Goal: Information Seeking & Learning: Find specific fact

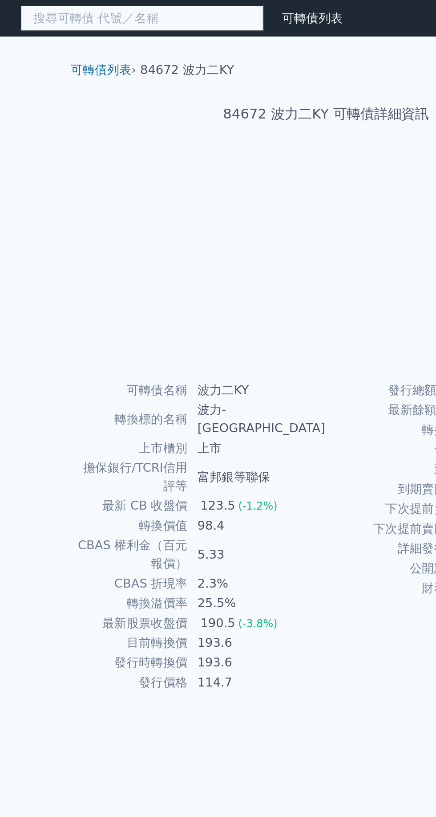
click at [159, 10] on input at bounding box center [110, 10] width 142 height 15
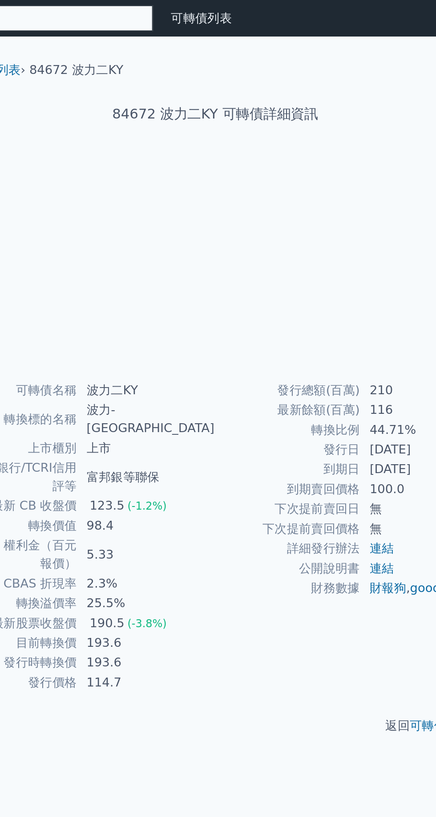
type input "波力"
